Goal: Information Seeking & Learning: Find specific fact

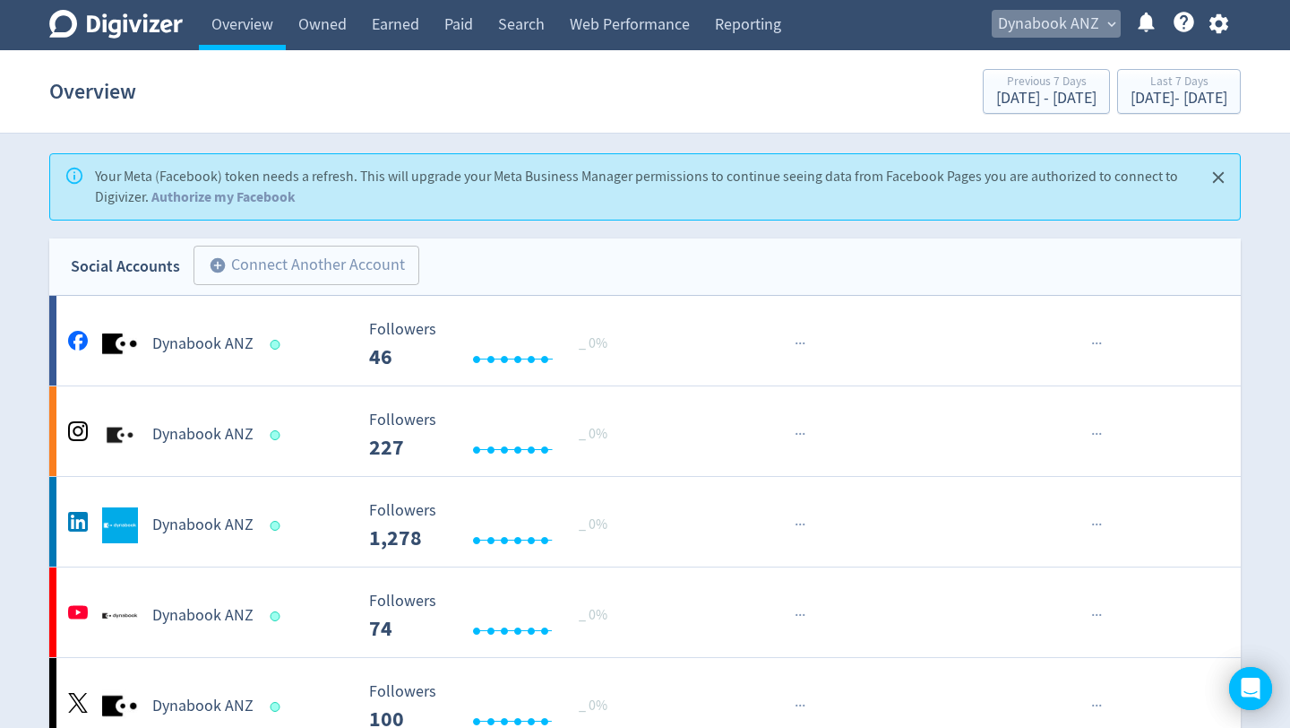
click at [1112, 26] on span "expand_more" at bounding box center [1112, 24] width 16 height 16
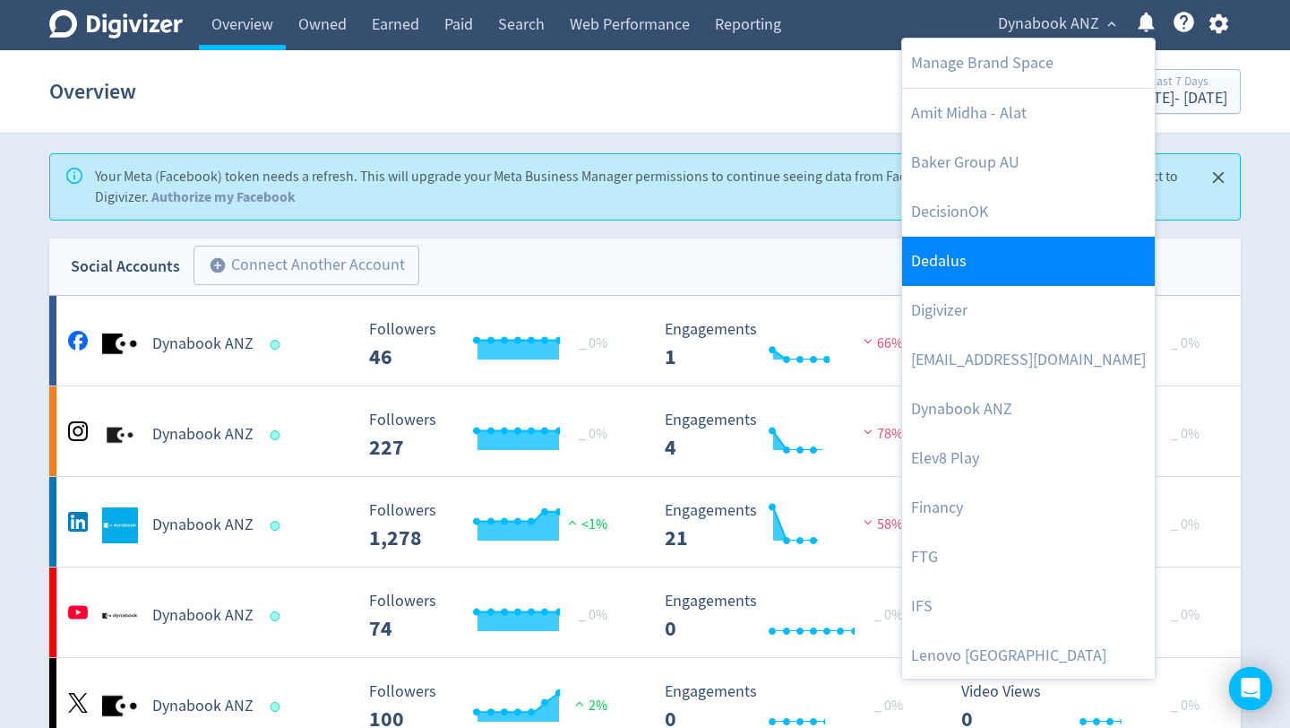
click at [1040, 259] on link "Dedalus" at bounding box center [1028, 261] width 253 height 49
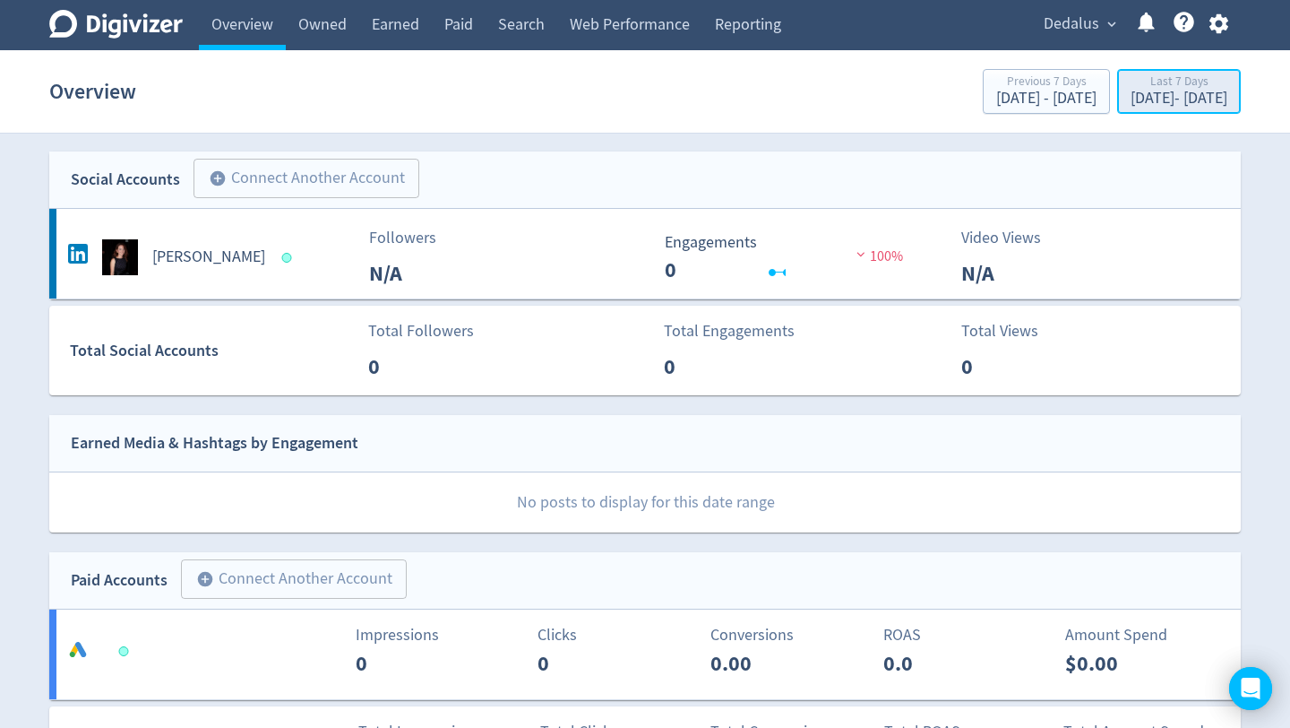
click at [1137, 99] on div "[DATE] - [DATE]" at bounding box center [1179, 99] width 97 height 16
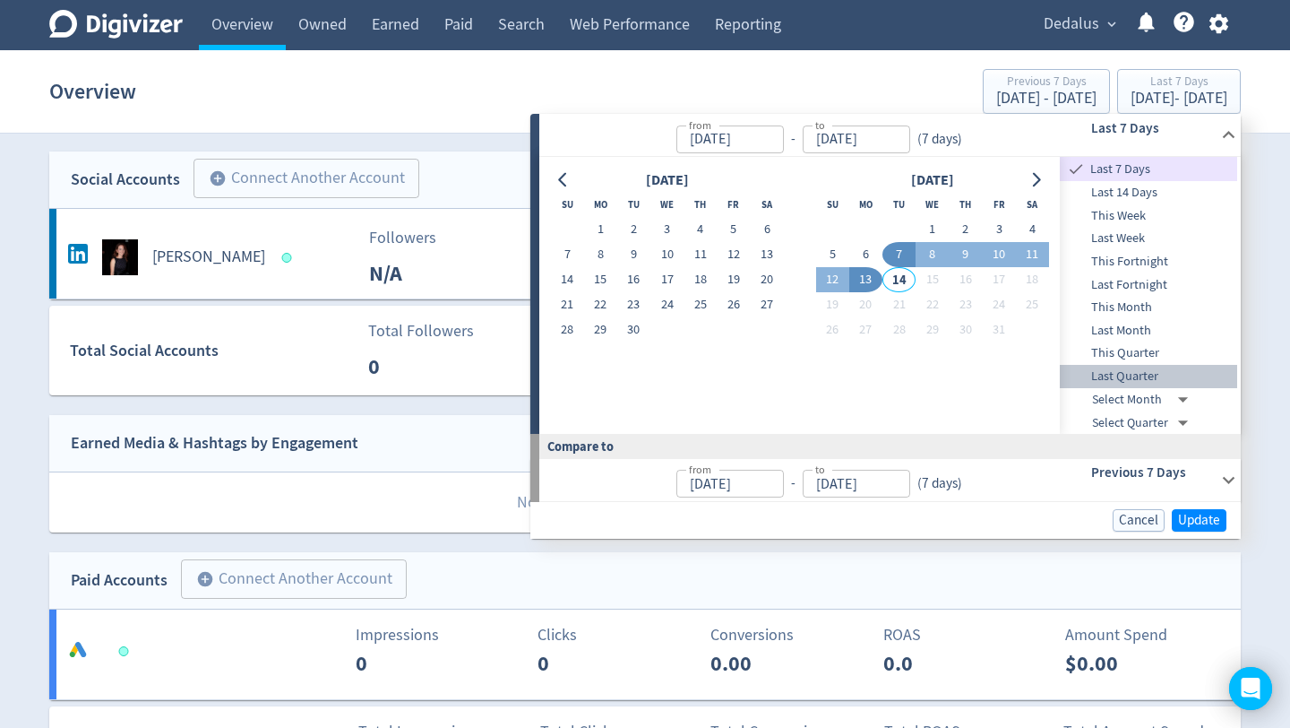
click at [1140, 371] on span "Last Quarter" at bounding box center [1148, 377] width 177 height 20
type input "[DATE]"
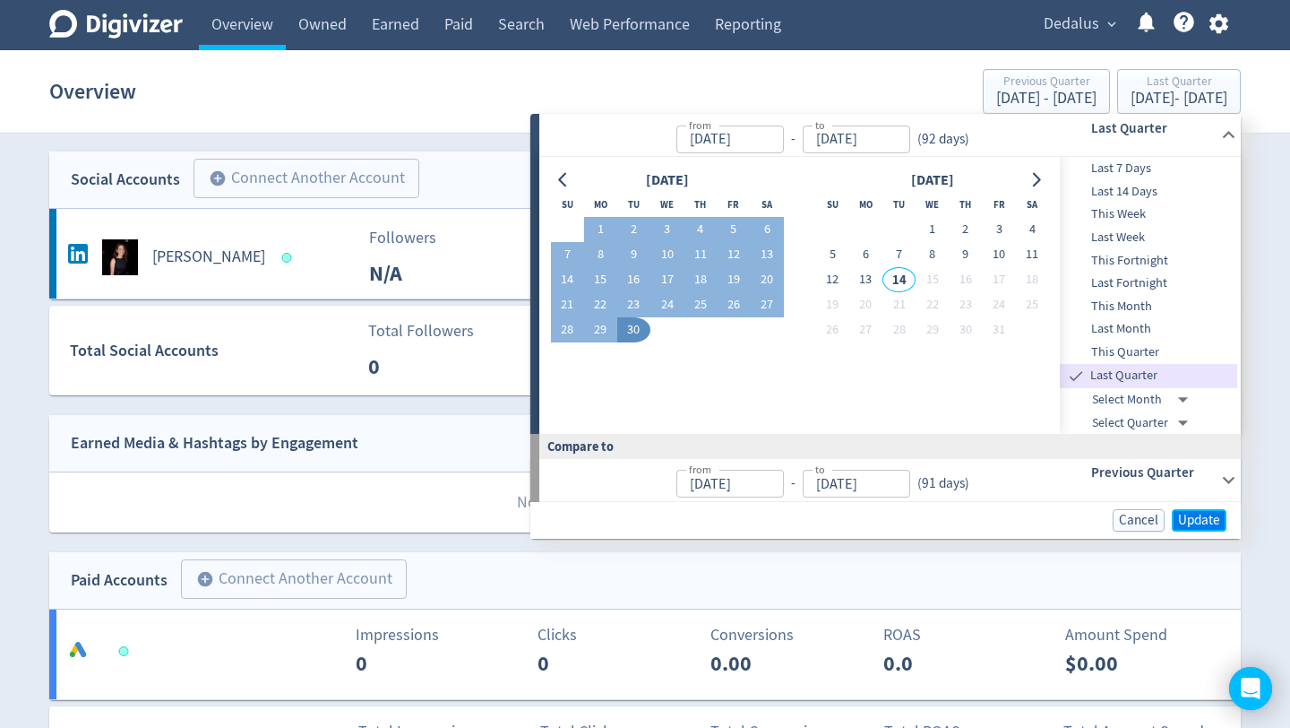
click at [1195, 516] on span "Update" at bounding box center [1199, 519] width 42 height 13
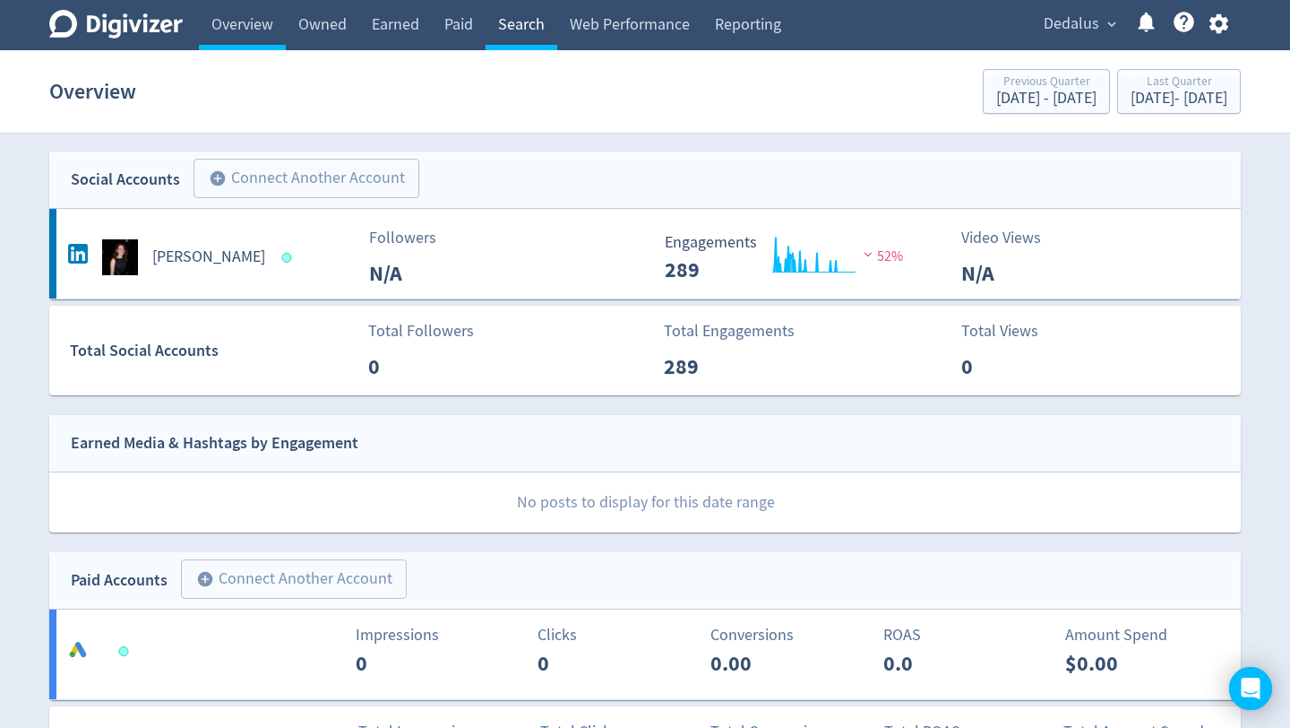
click at [531, 26] on link "Search" at bounding box center [522, 25] width 72 height 50
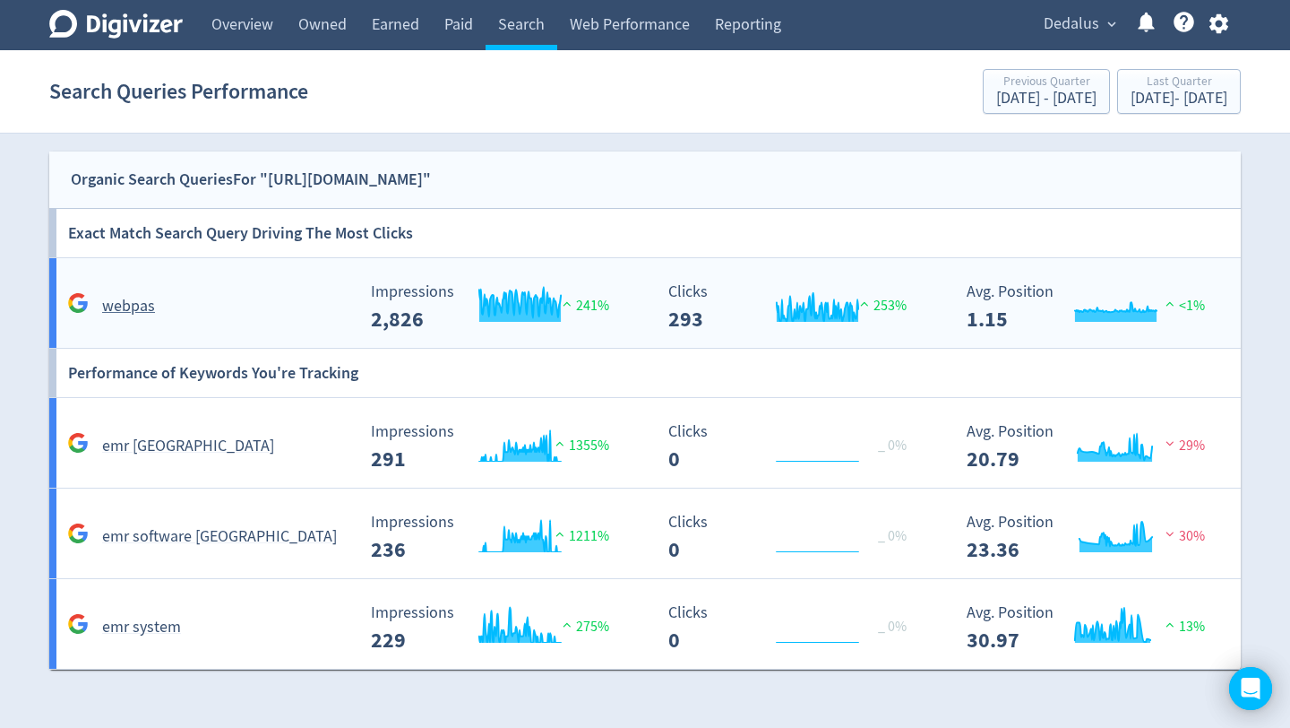
click at [331, 301] on div "webpas" at bounding box center [209, 306] width 291 height 26
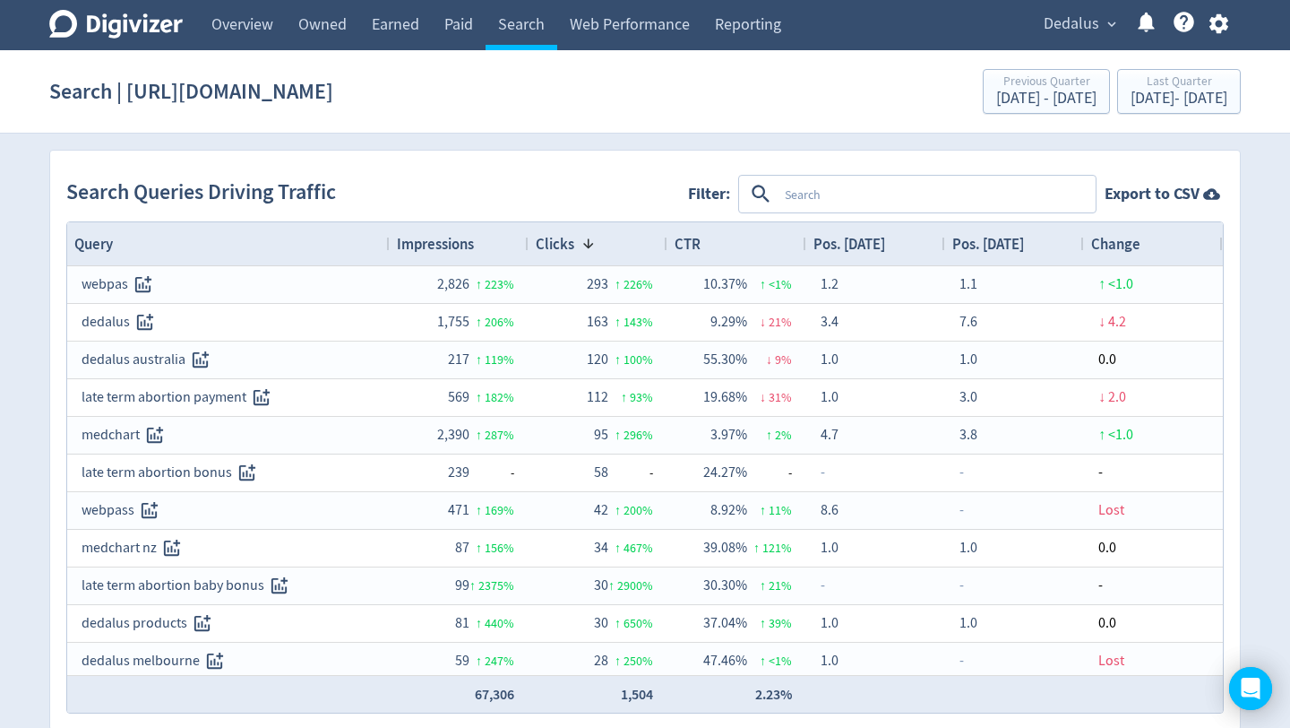
click at [892, 197] on textarea at bounding box center [936, 193] width 316 height 33
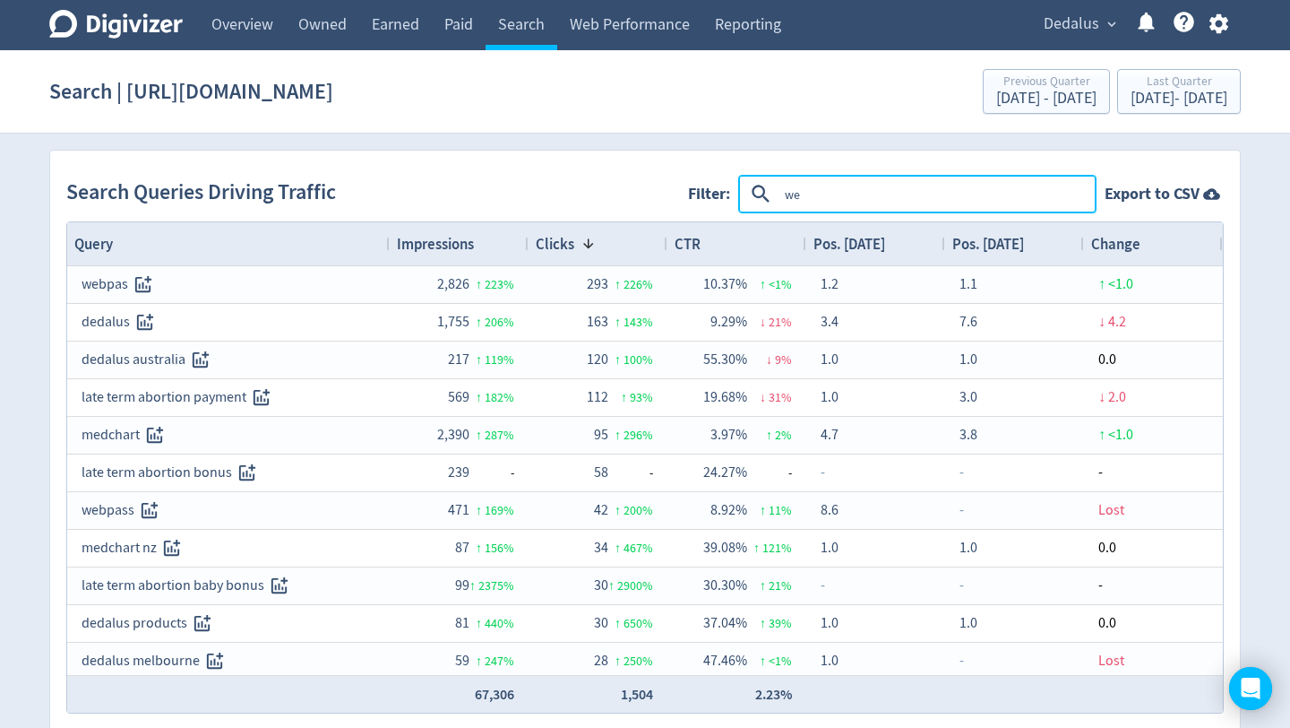
type textarea "w"
type textarea "webpas"
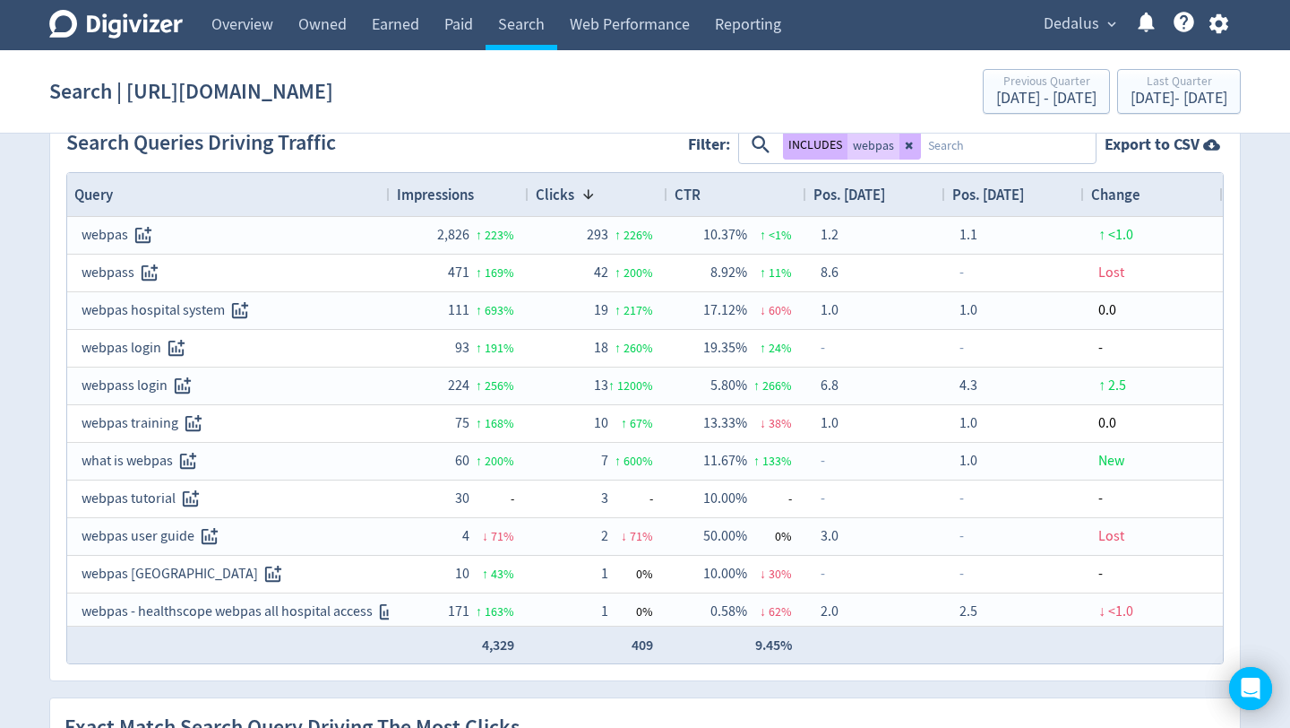
scroll to position [47, 0]
click at [474, 195] on span "Impressions" at bounding box center [435, 196] width 77 height 20
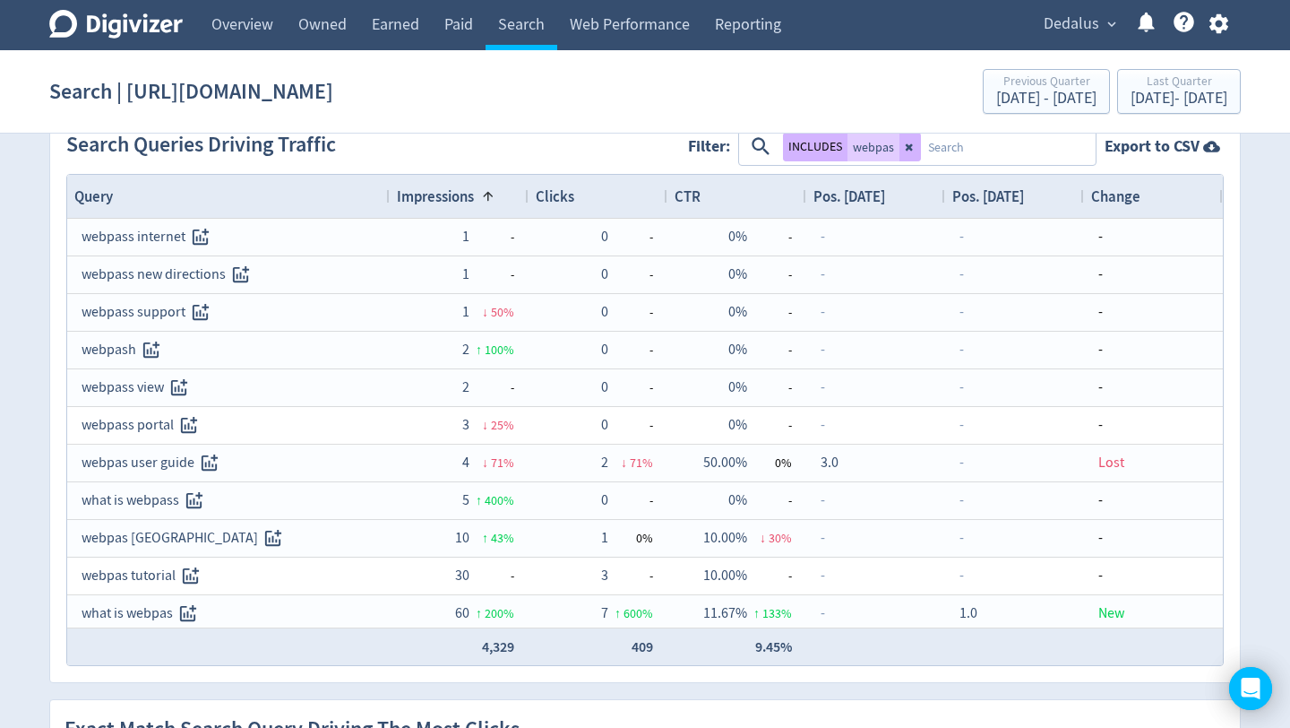
click at [475, 195] on span at bounding box center [485, 196] width 22 height 14
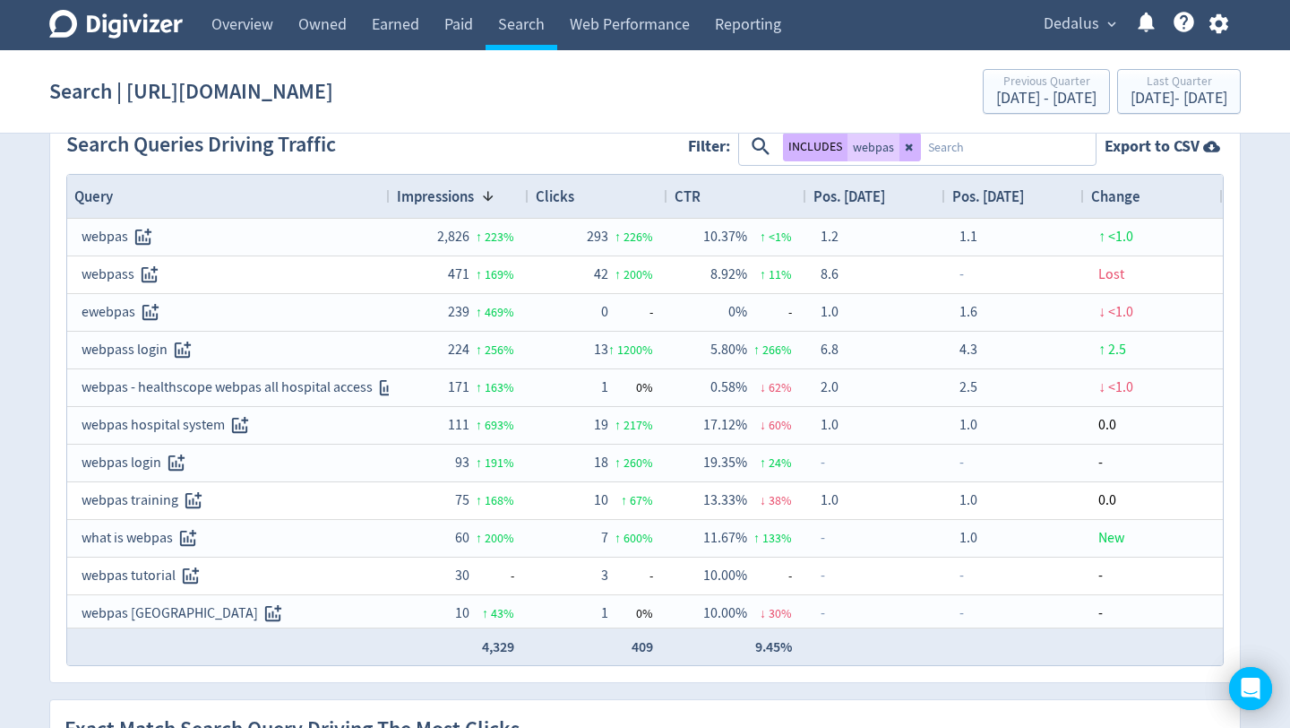
click at [607, 195] on div "Clicks" at bounding box center [598, 196] width 125 height 34
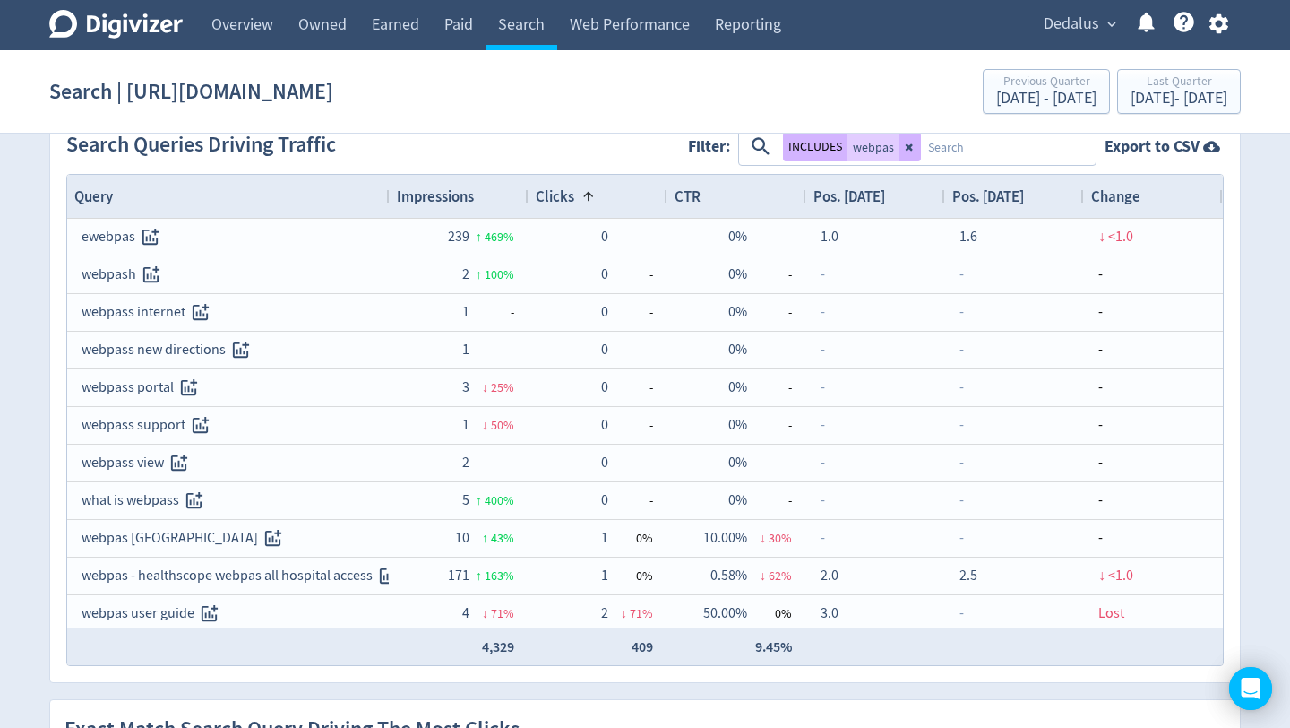
click at [607, 195] on div "Clicks 1" at bounding box center [598, 196] width 125 height 34
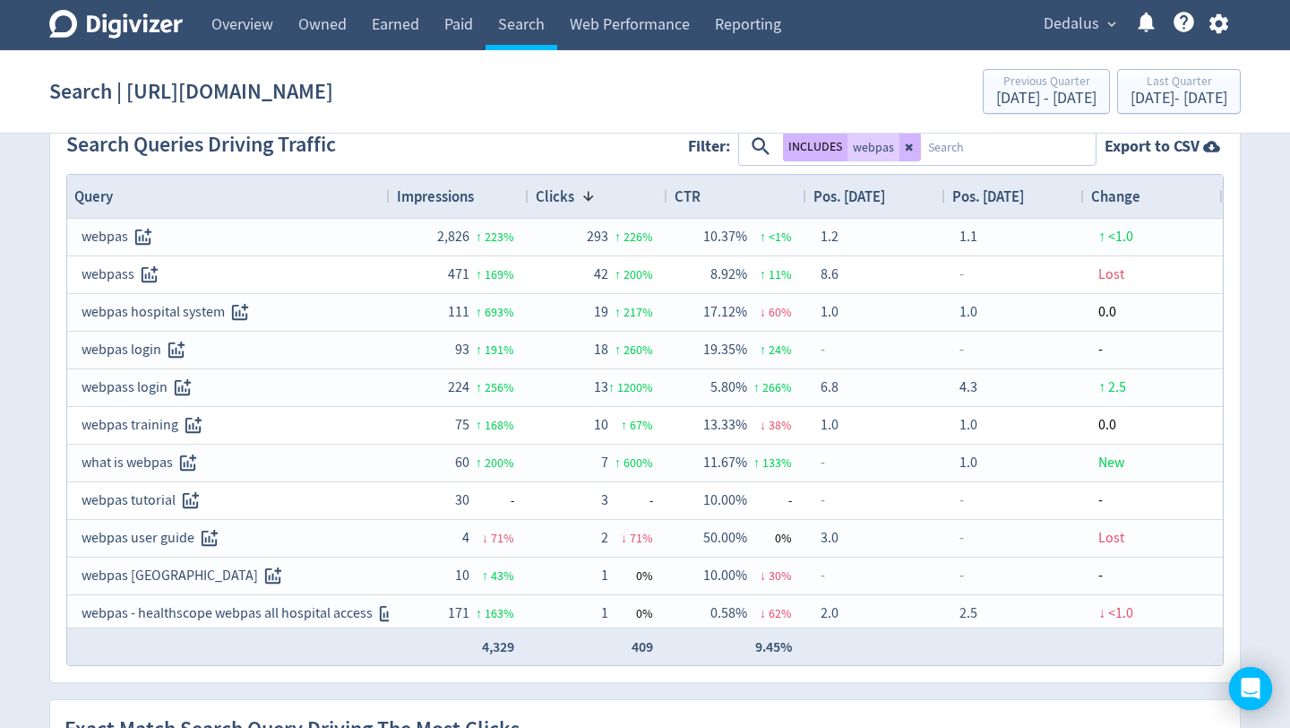
click at [1009, 202] on span "Pos. [DATE]" at bounding box center [989, 196] width 72 height 20
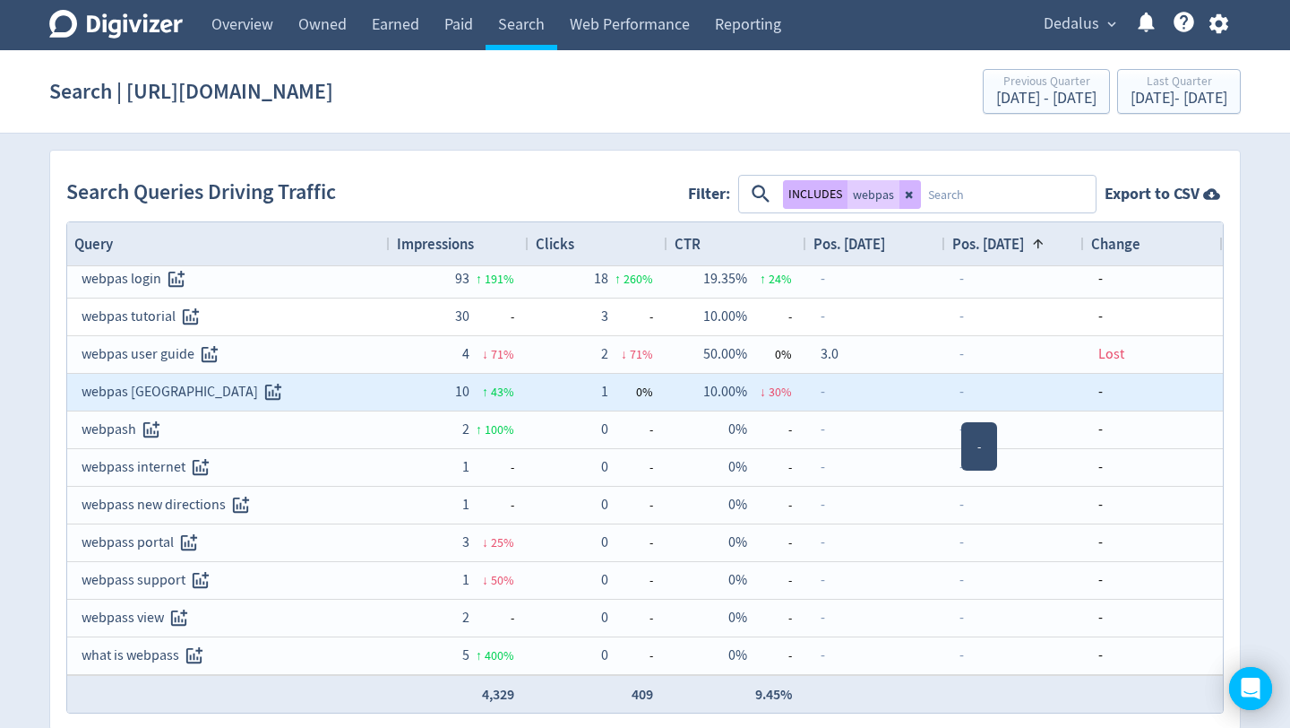
scroll to position [0, 0]
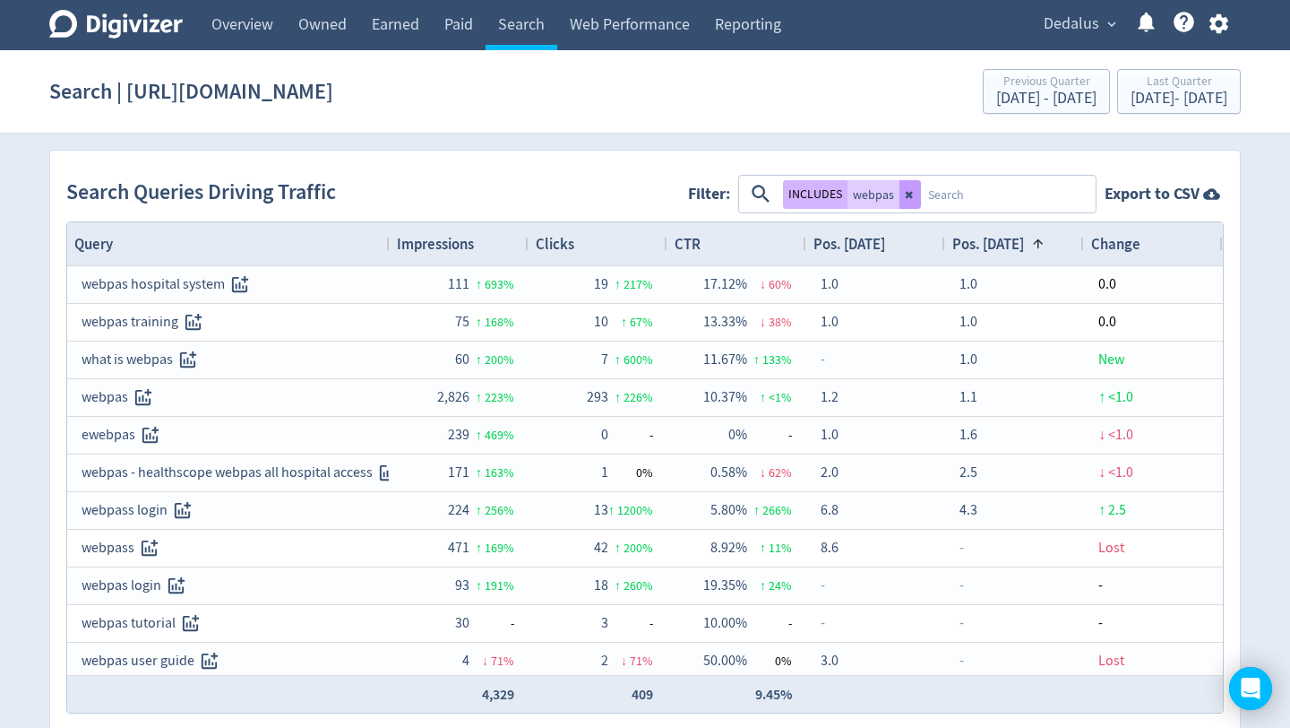
click at [910, 203] on button at bounding box center [911, 194] width 22 height 29
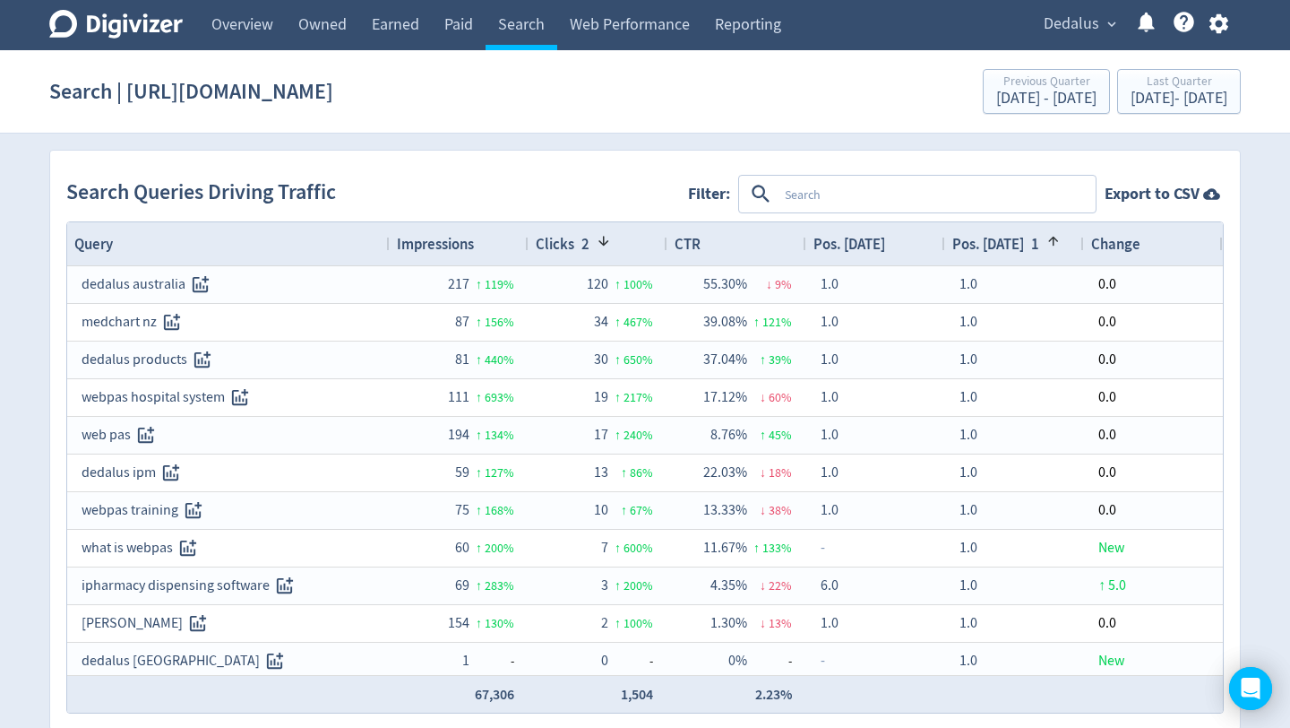
click at [906, 200] on textarea at bounding box center [936, 193] width 316 height 33
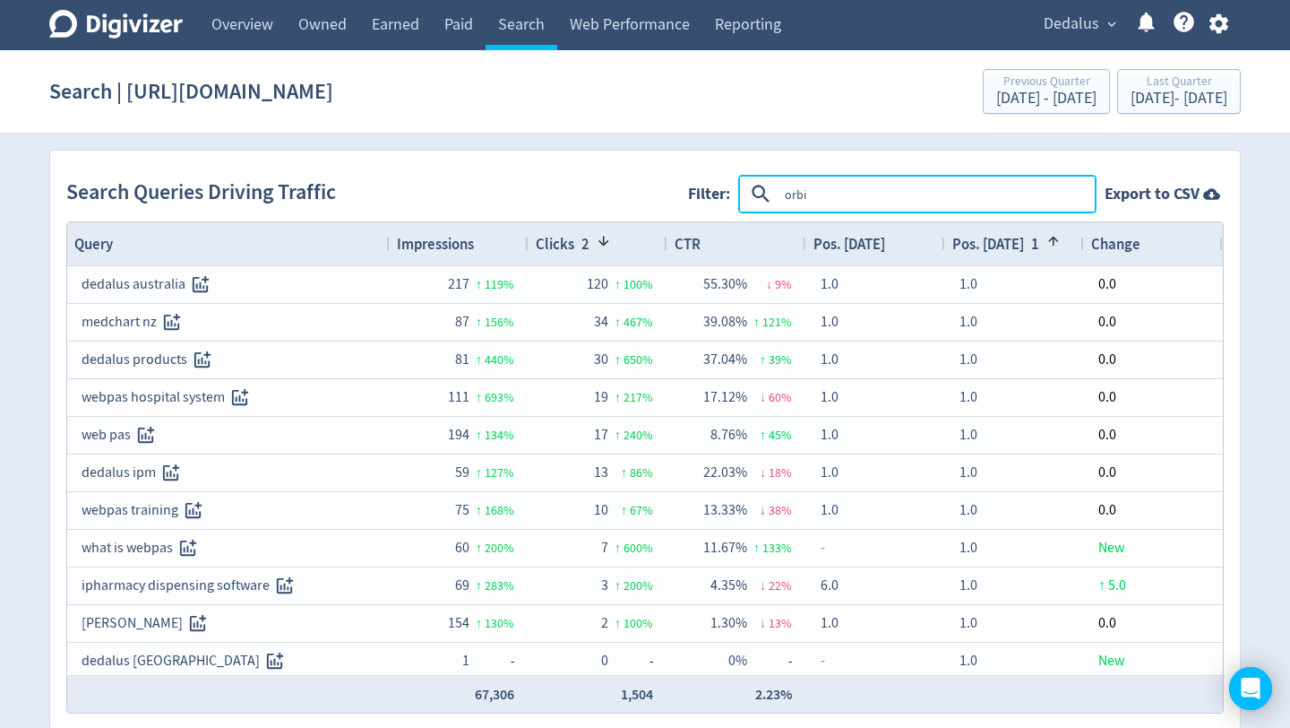
type textarea "orbis"
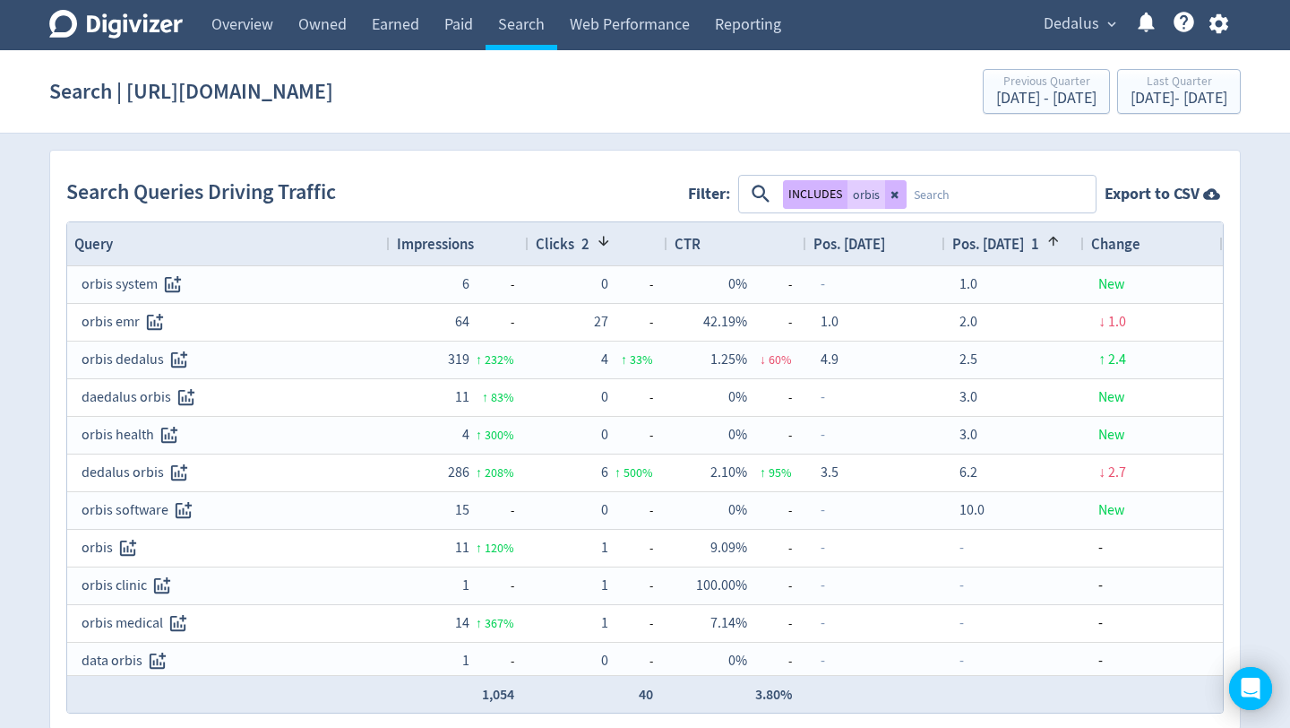
click at [475, 244] on div "Impressions" at bounding box center [459, 244] width 125 height 34
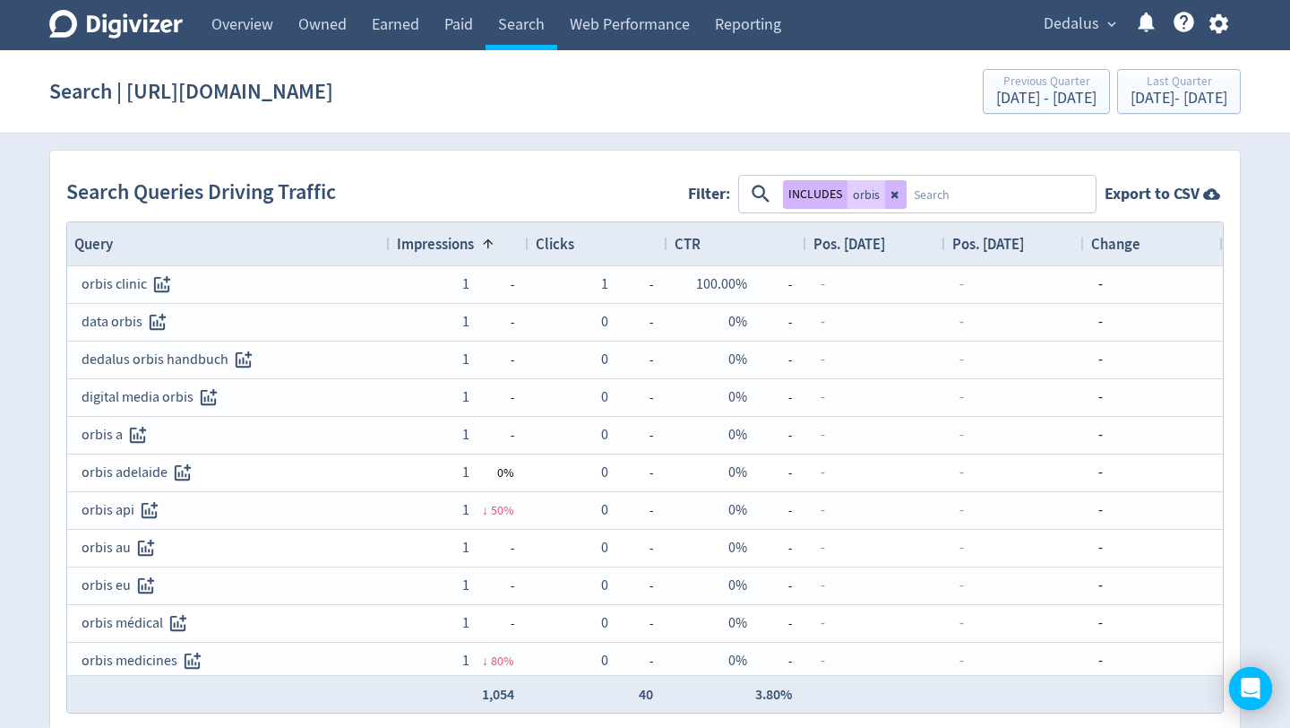
click at [475, 244] on span at bounding box center [485, 244] width 22 height 14
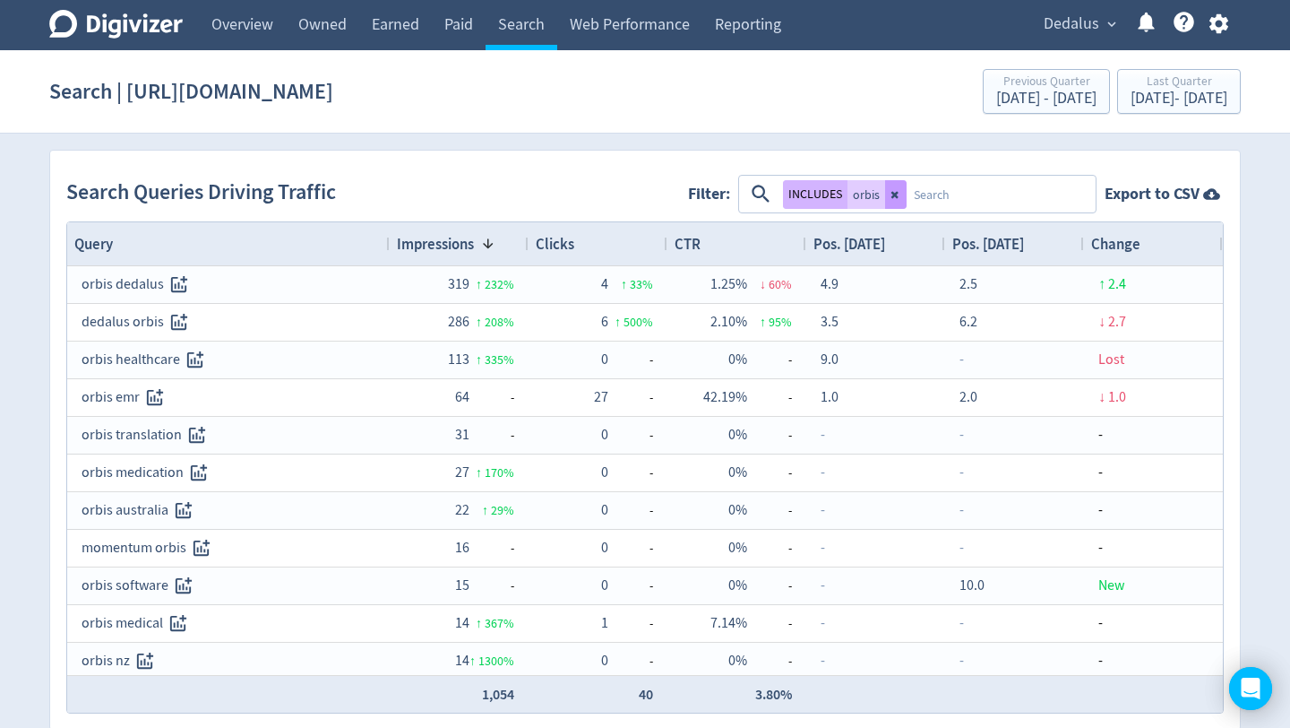
click at [893, 196] on icon at bounding box center [895, 194] width 7 height 7
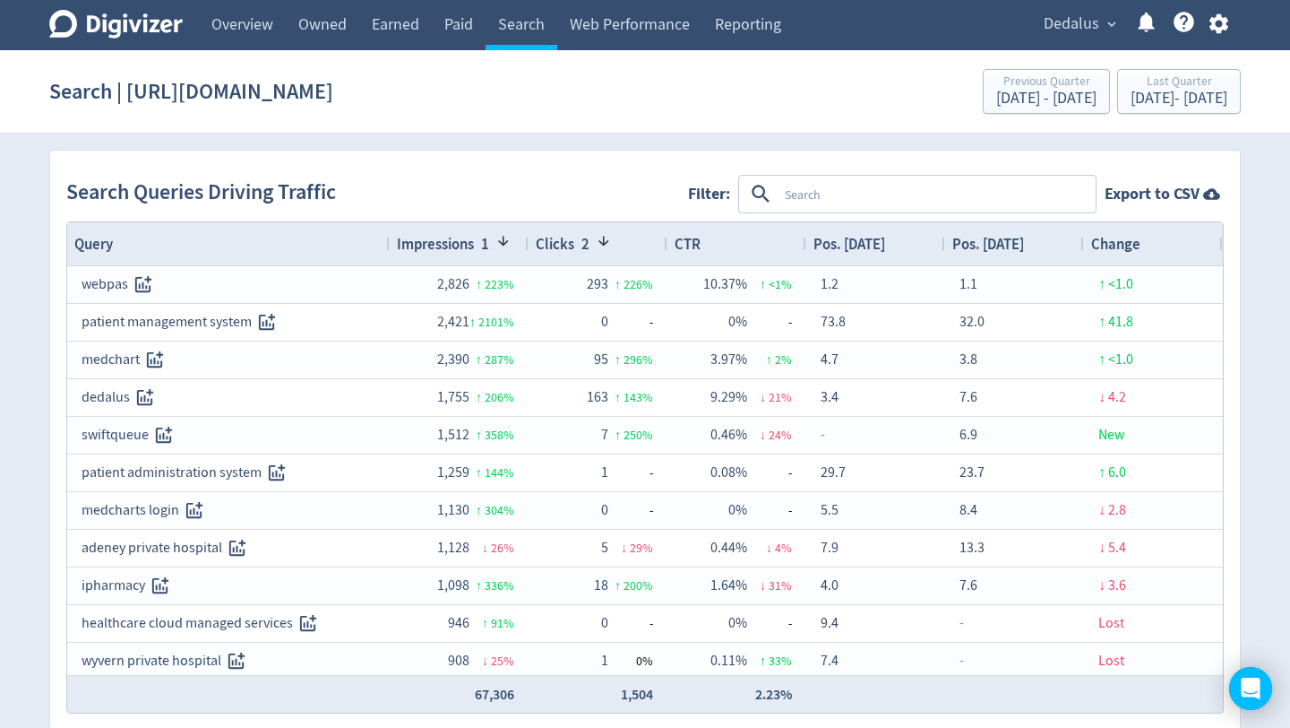
click at [893, 196] on textarea at bounding box center [936, 193] width 316 height 33
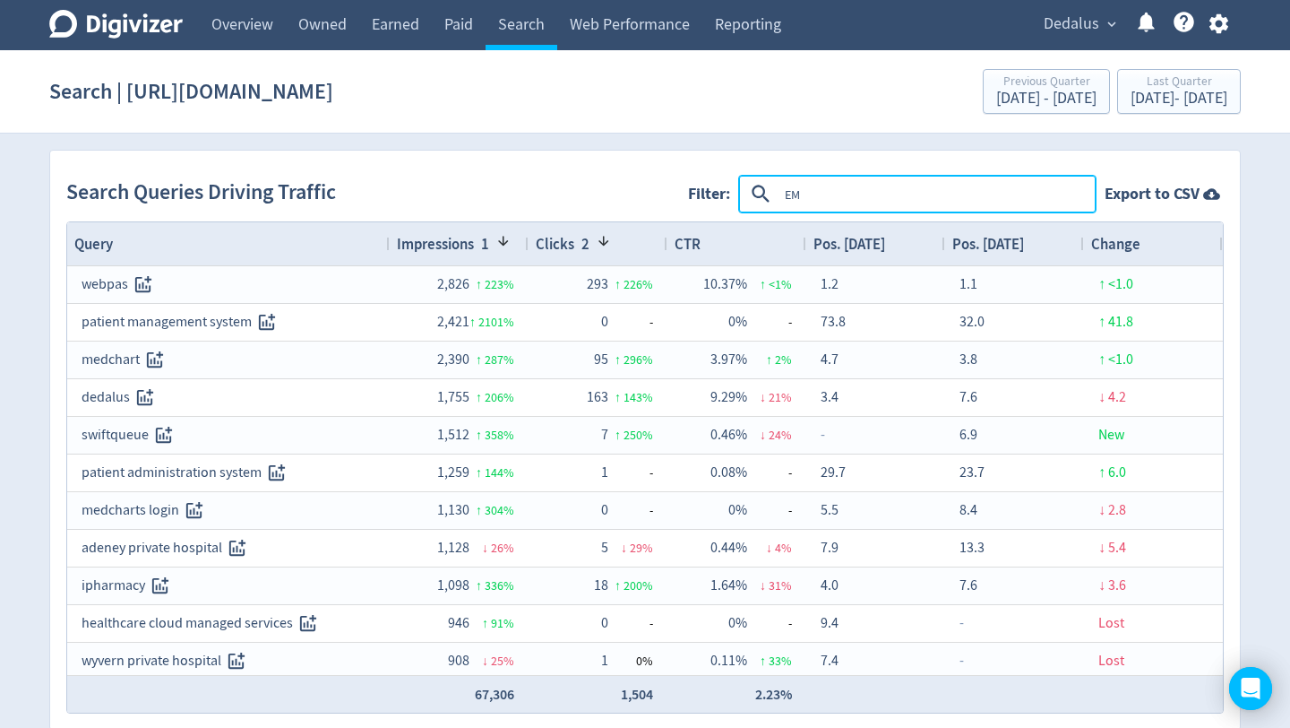
type textarea "EMR"
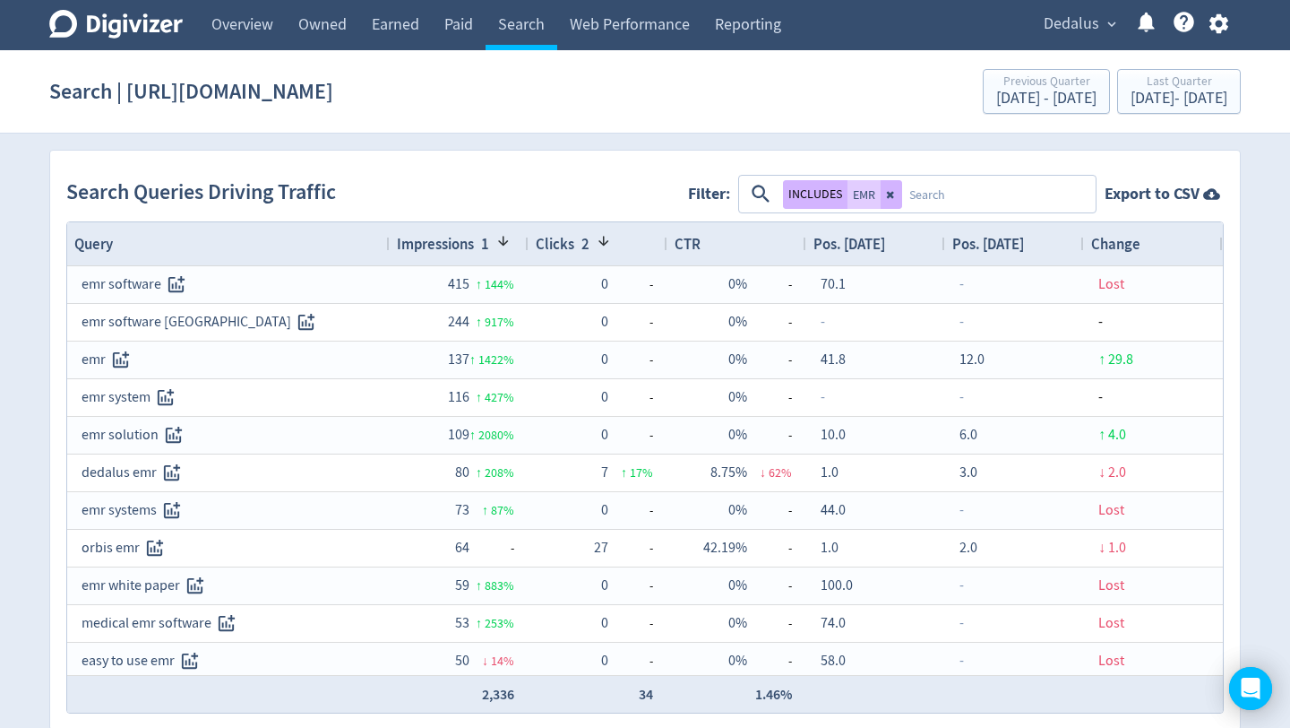
click at [1041, 239] on div "Pos. [DATE]" at bounding box center [1015, 244] width 125 height 34
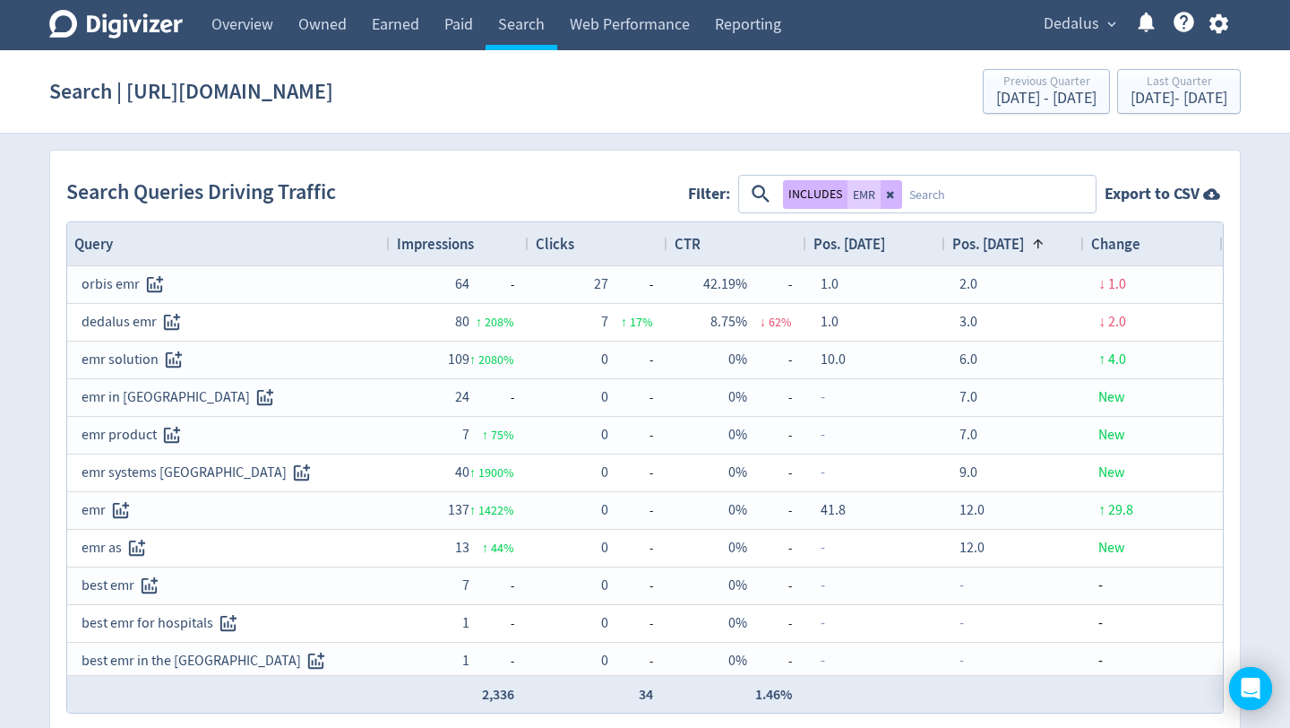
click at [469, 250] on span "Impressions" at bounding box center [435, 244] width 77 height 20
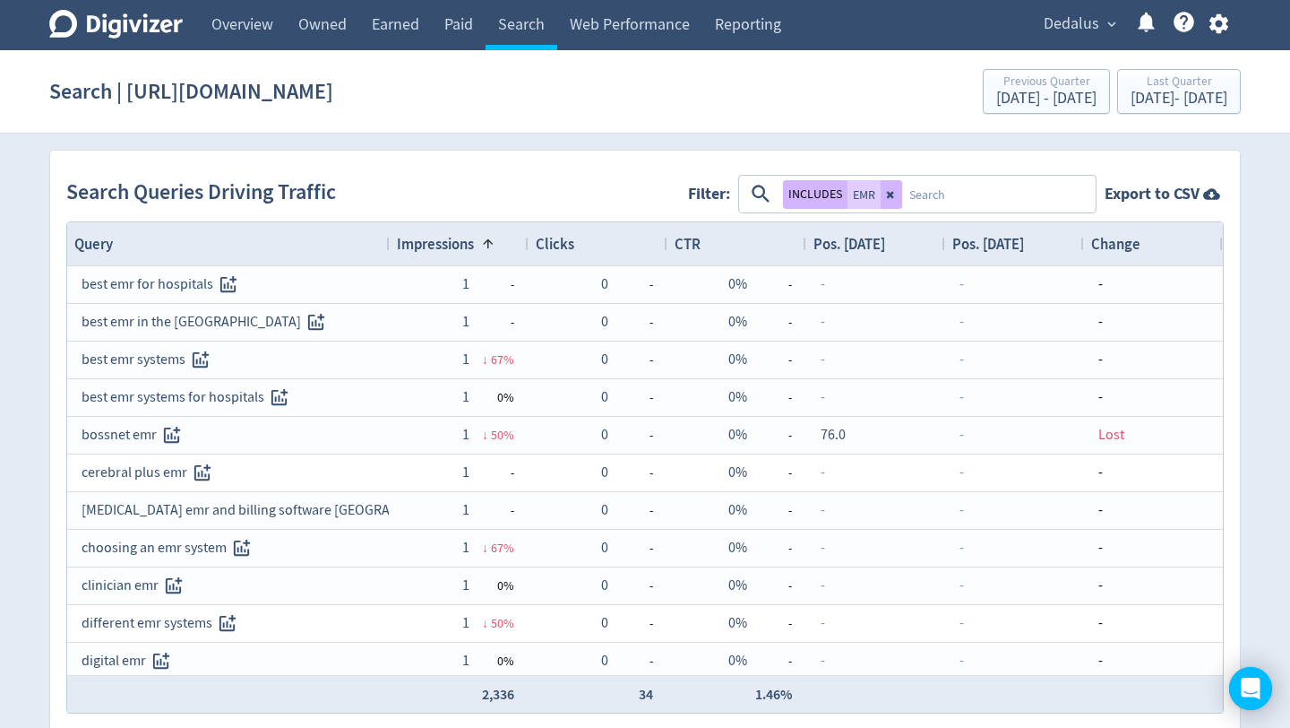
click at [469, 250] on span "Impressions" at bounding box center [435, 244] width 77 height 20
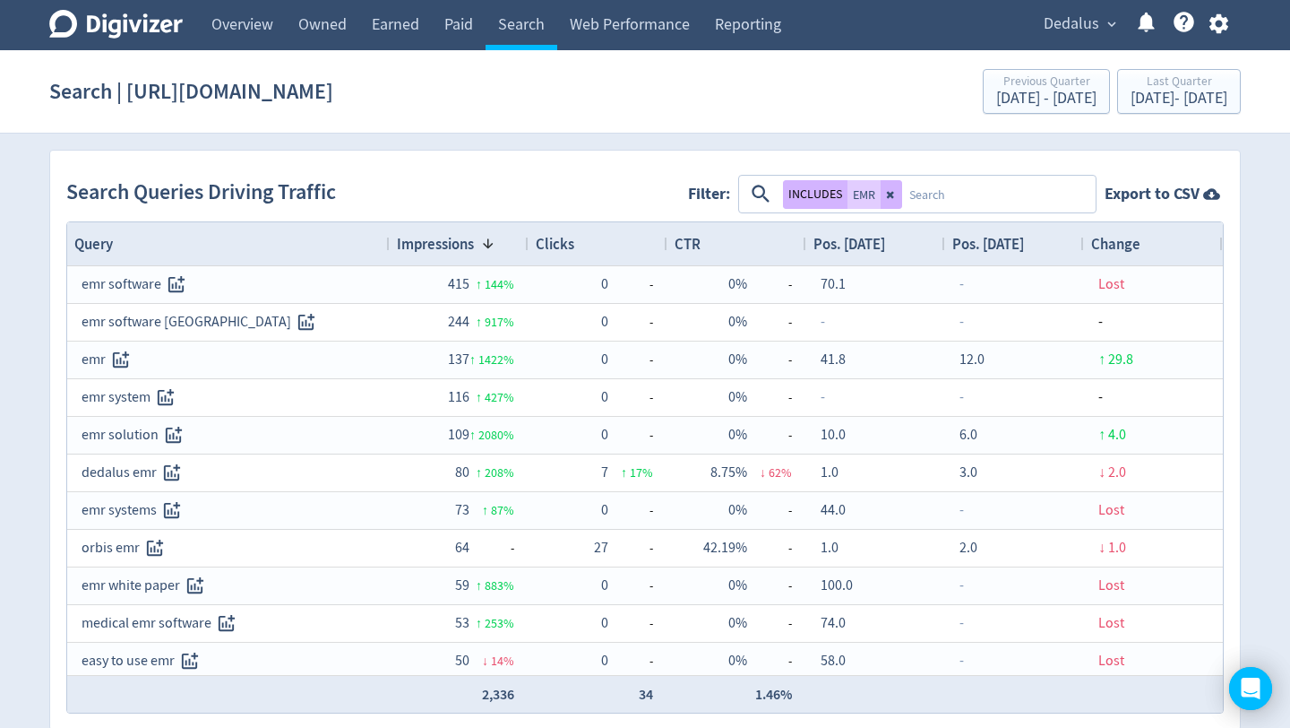
click at [967, 200] on textarea at bounding box center [998, 193] width 192 height 33
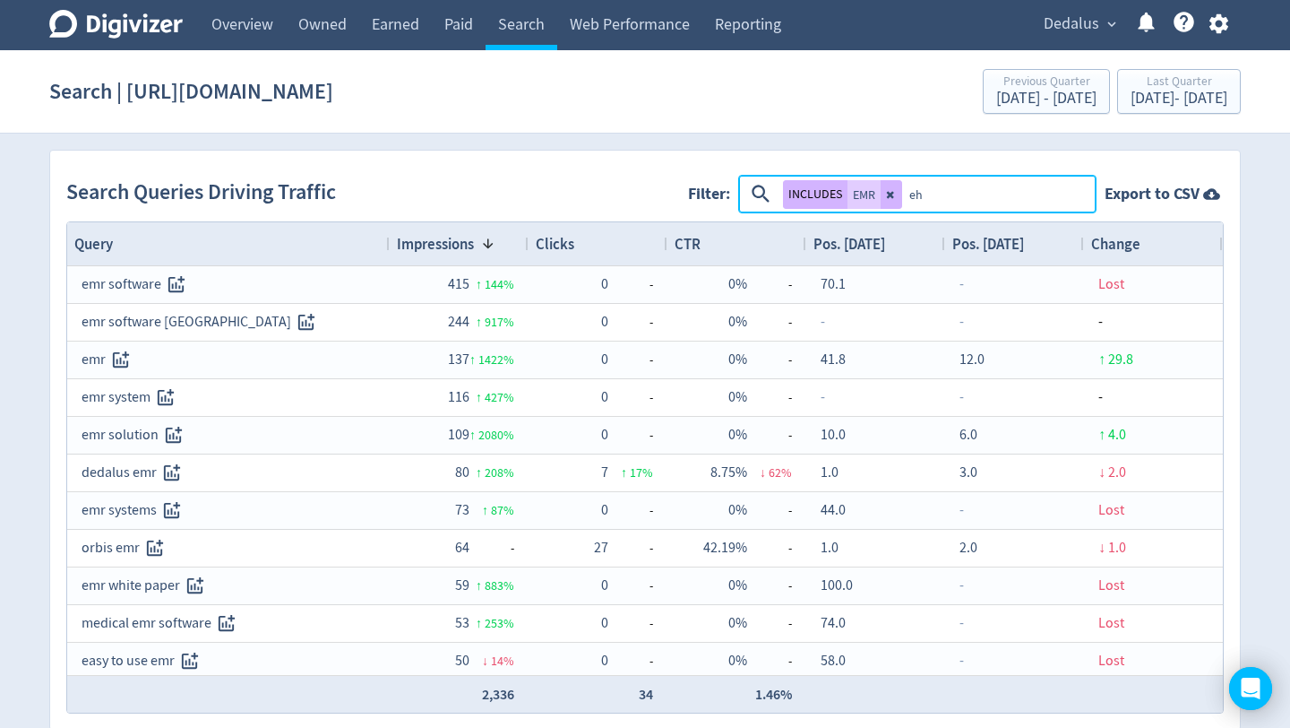
type textarea "ehr"
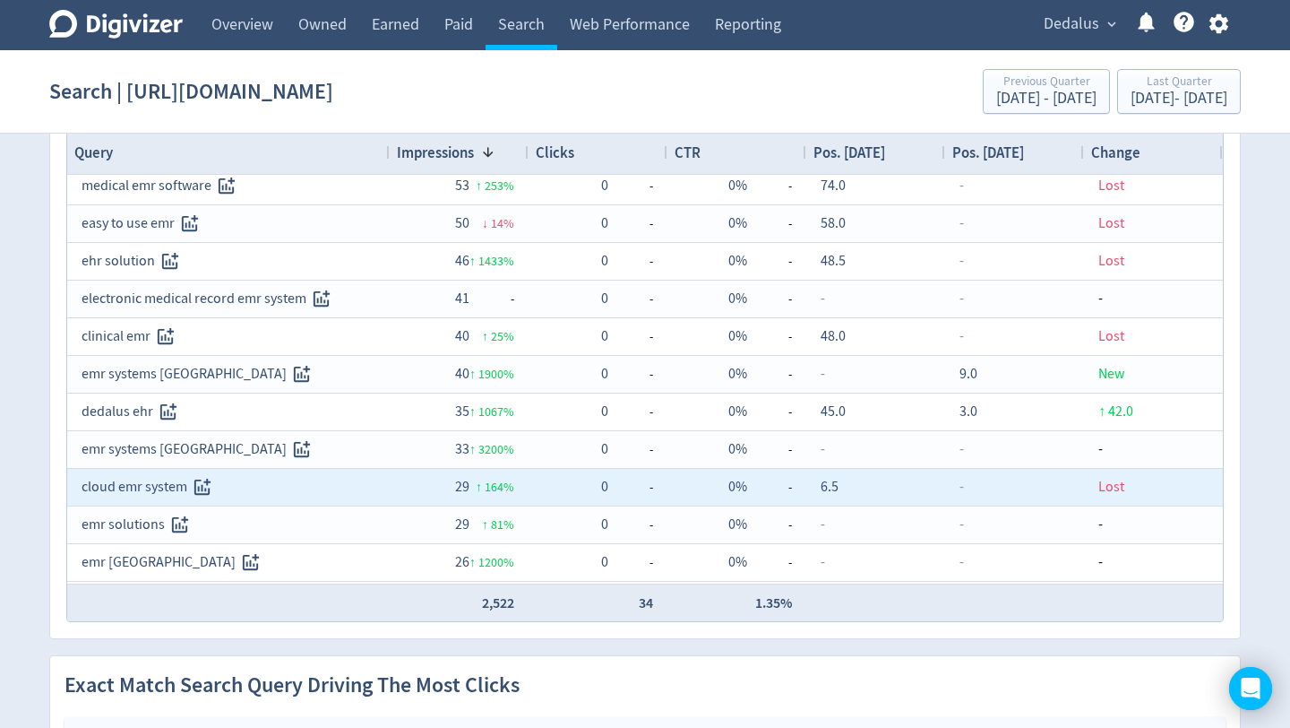
scroll to position [384, 0]
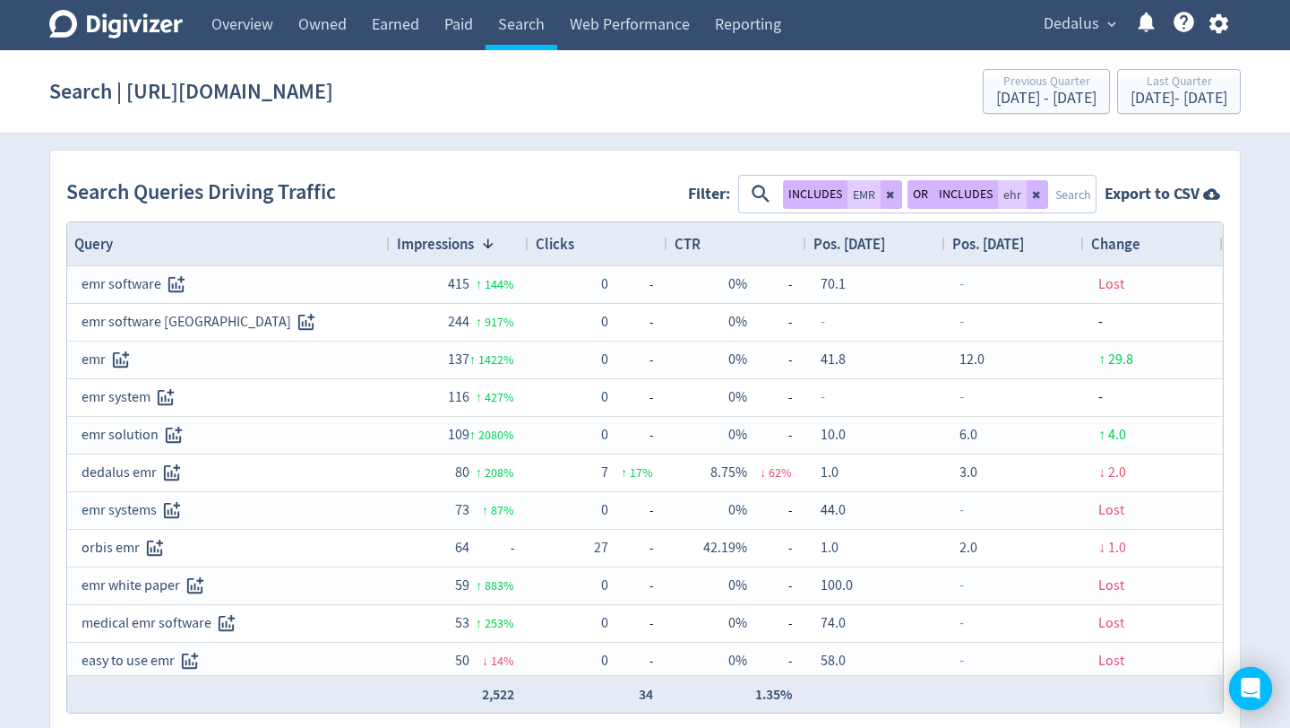
click at [1074, 195] on textarea at bounding box center [1071, 193] width 46 height 33
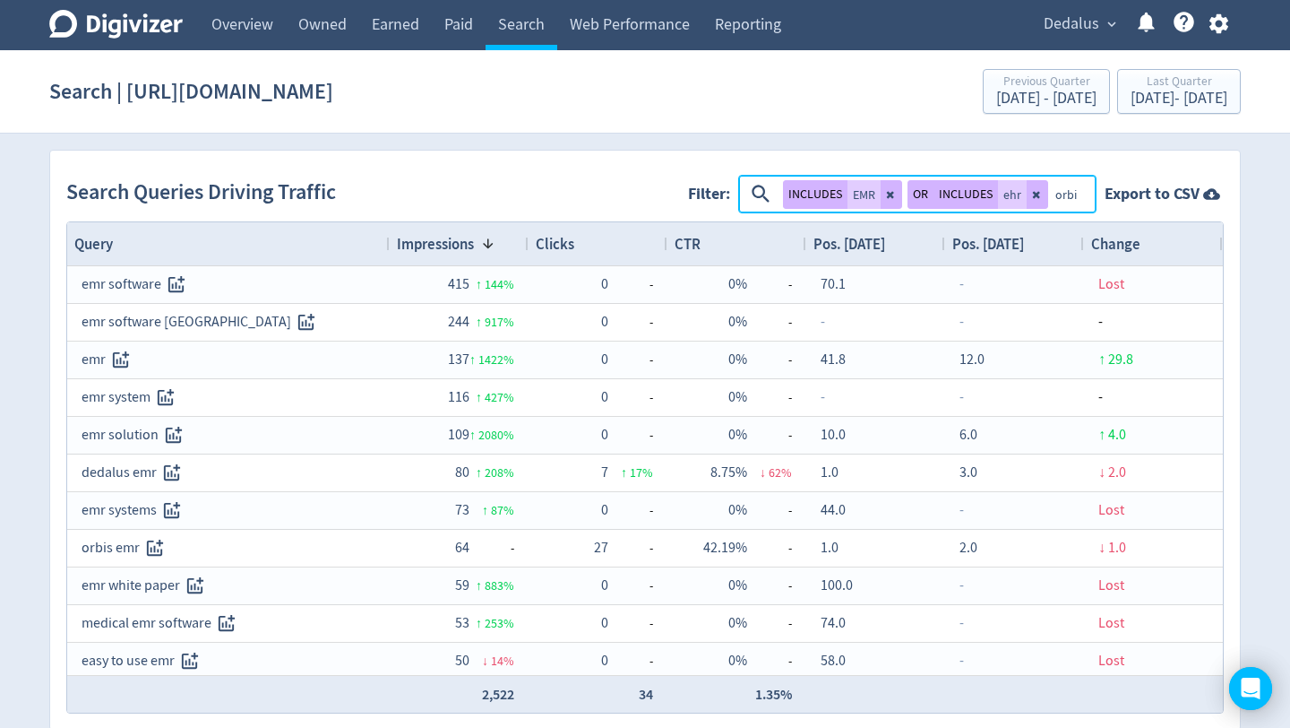
type textarea "orbis"
